Goal: Find specific page/section: Find specific page/section

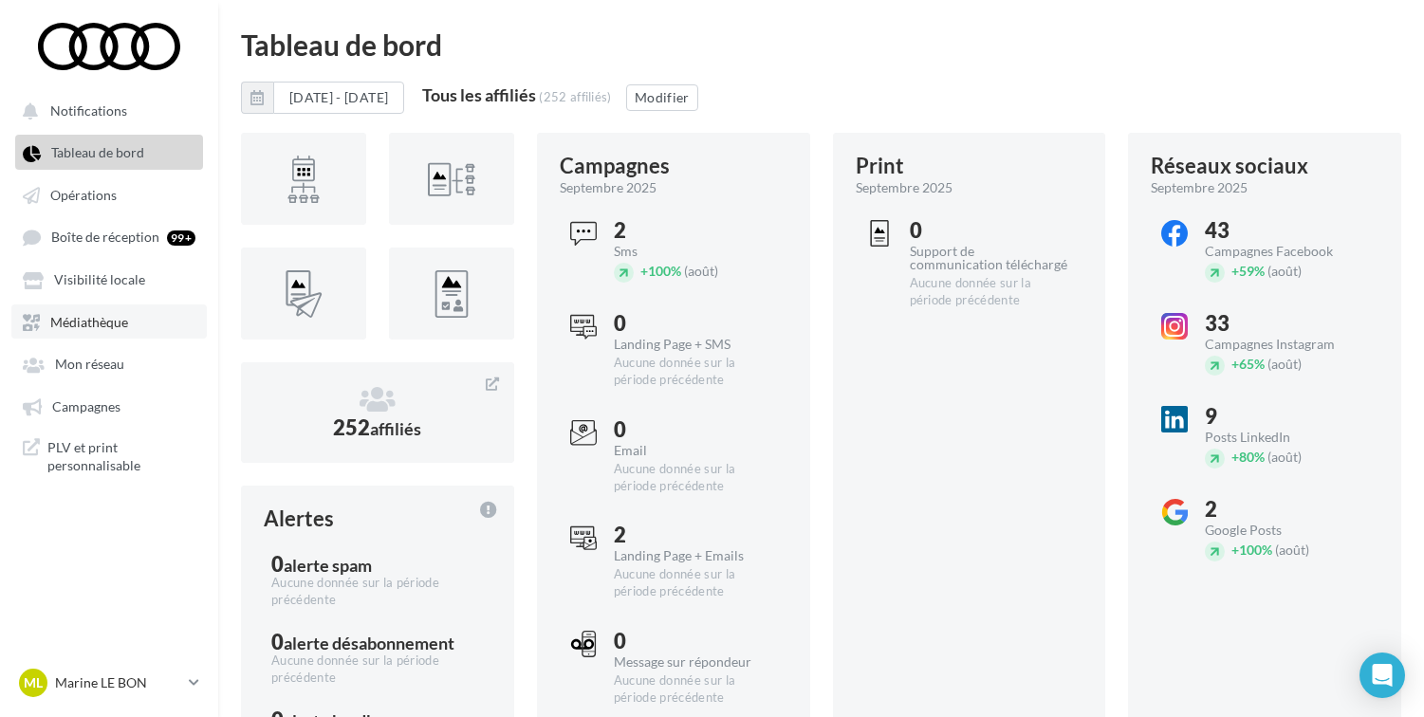
click at [90, 328] on span "Médiathèque" at bounding box center [89, 322] width 78 height 16
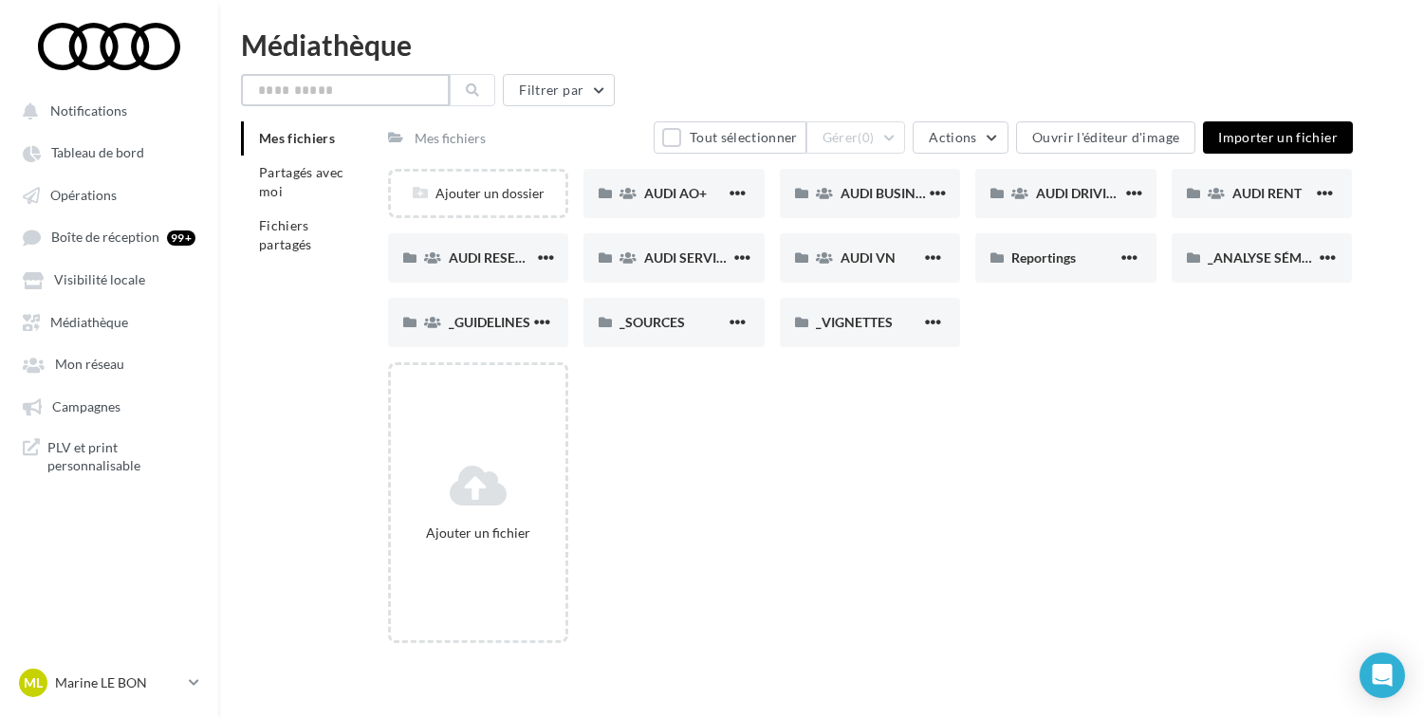
click at [316, 96] on input "text" at bounding box center [345, 90] width 209 height 32
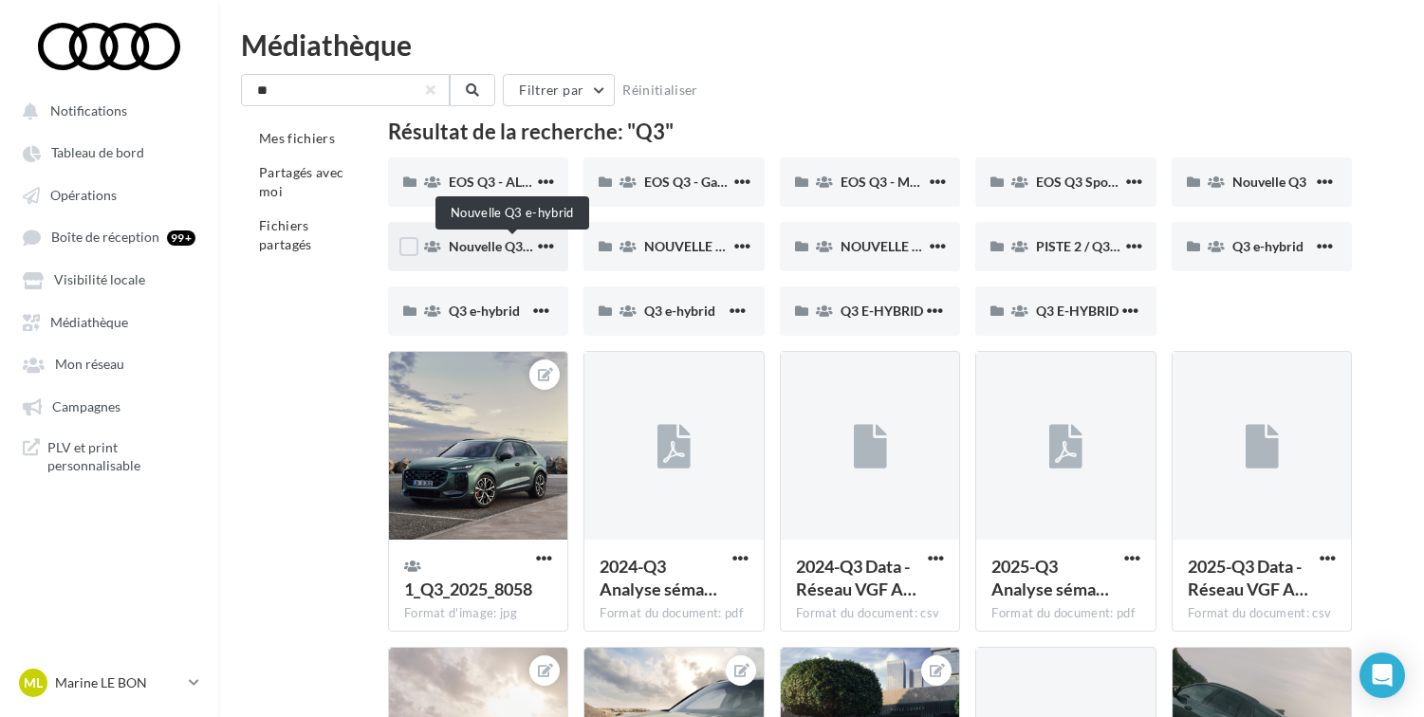
click at [494, 246] on span "Nouvelle Q3 e-hybrid" at bounding box center [512, 246] width 127 height 16
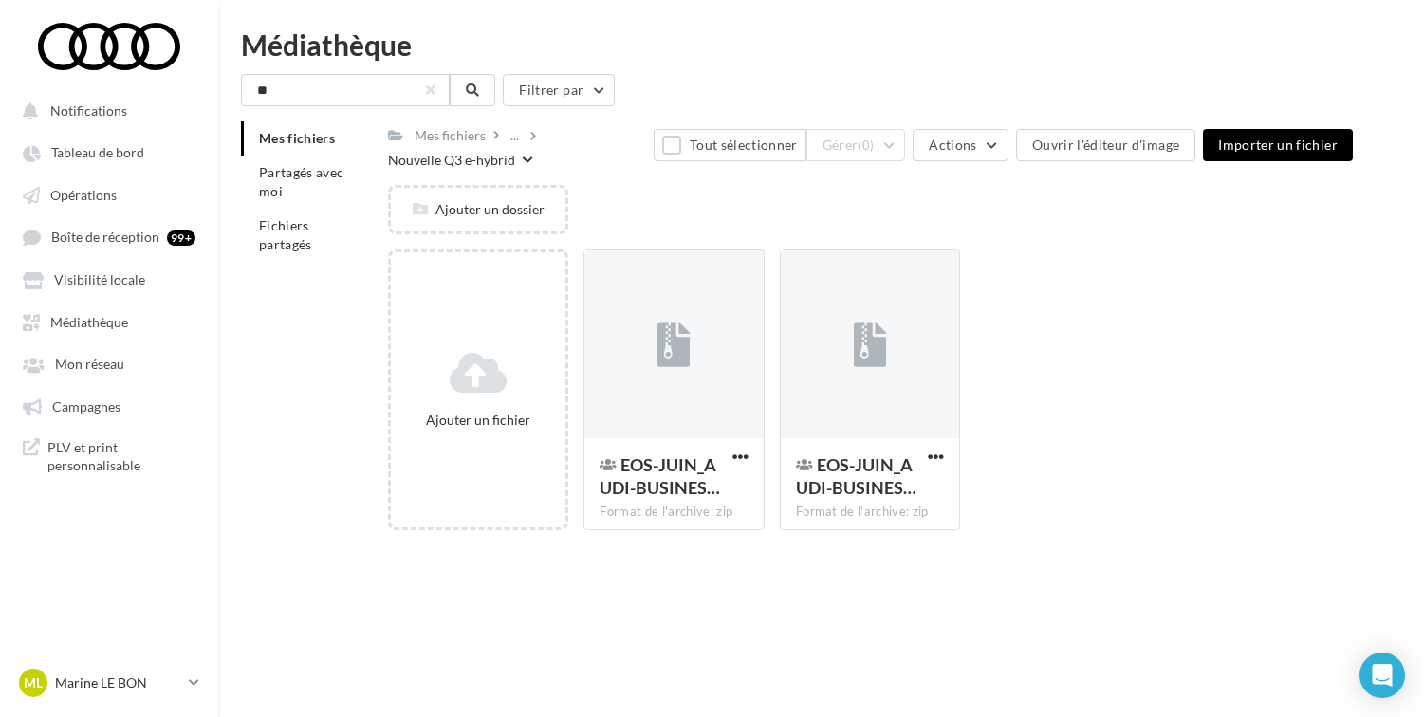
click at [525, 161] on icon at bounding box center [528, 160] width 10 height 11
click at [530, 137] on icon at bounding box center [533, 135] width 6 height 13
click at [516, 138] on div "..." at bounding box center [515, 135] width 16 height 27
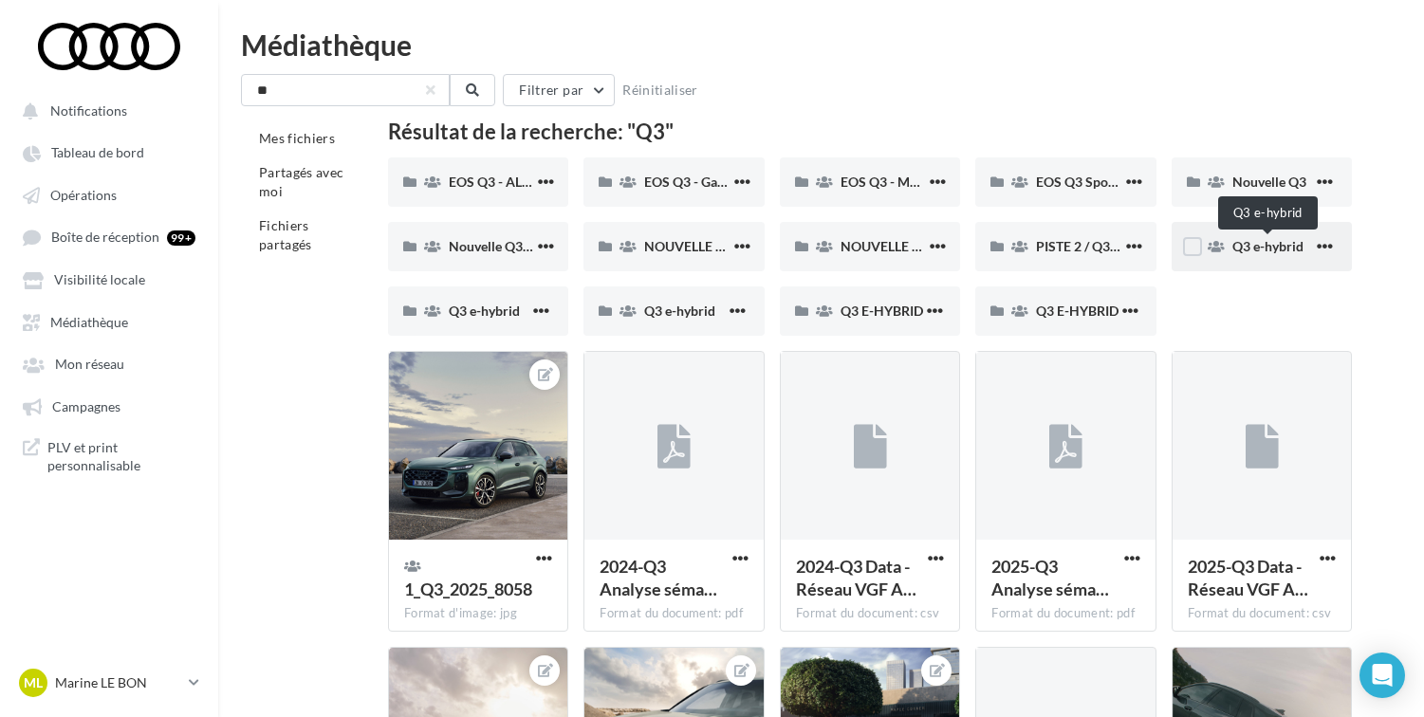
click at [1261, 247] on span "Q3 e-hybrid" at bounding box center [1267, 246] width 71 height 16
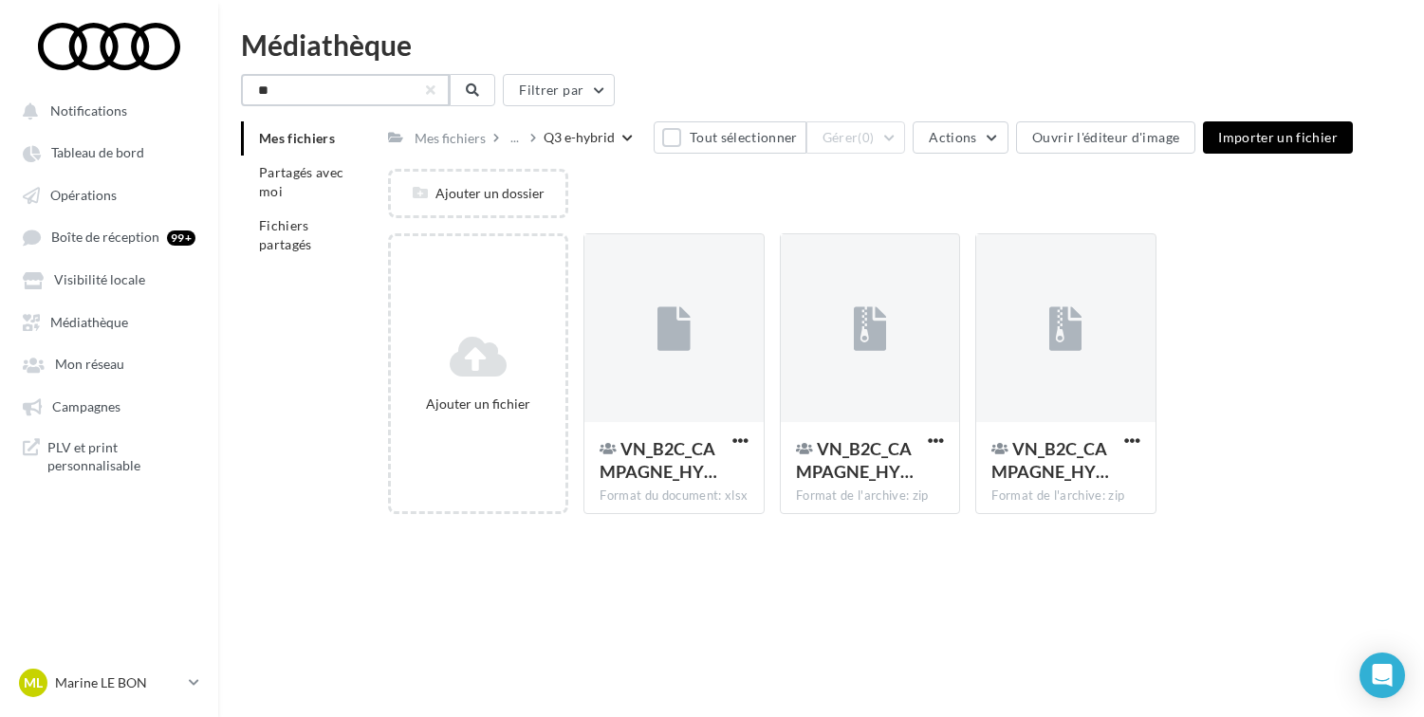
click at [340, 95] on input "**" at bounding box center [345, 90] width 209 height 32
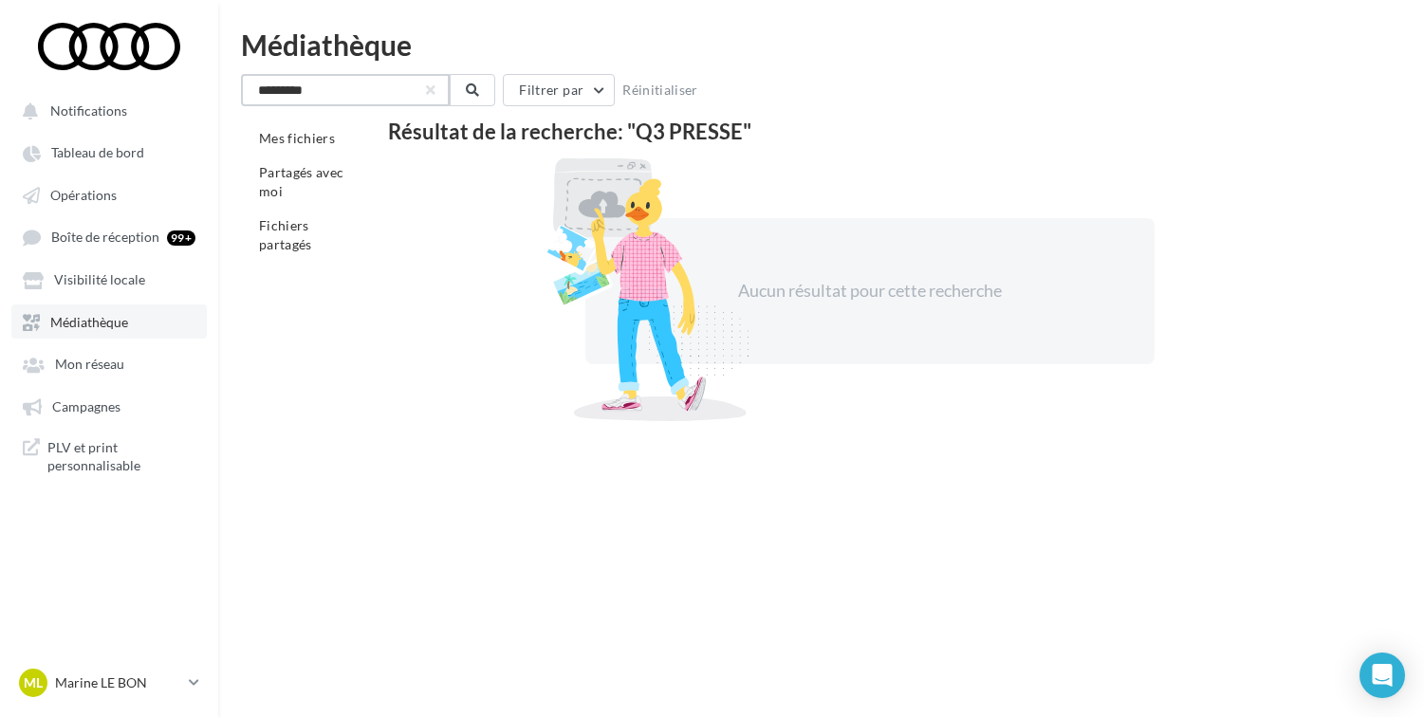
type input "*********"
click at [110, 330] on span "Médiathèque" at bounding box center [89, 322] width 78 height 16
click at [89, 464] on span "PLV et print personnalisable" at bounding box center [121, 456] width 148 height 37
